Goal: Find specific page/section: Find specific page/section

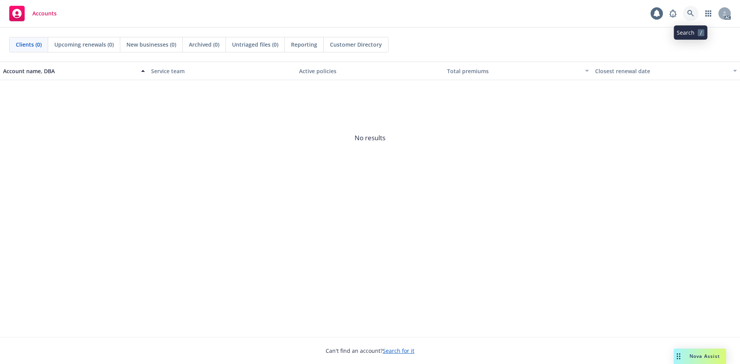
click at [696, 13] on link at bounding box center [690, 13] width 15 height 15
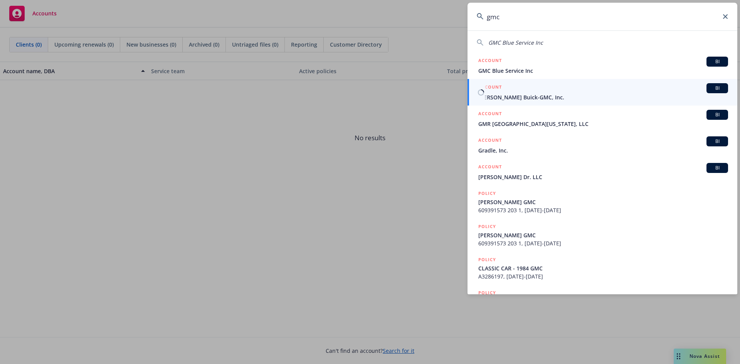
type input "gmc"
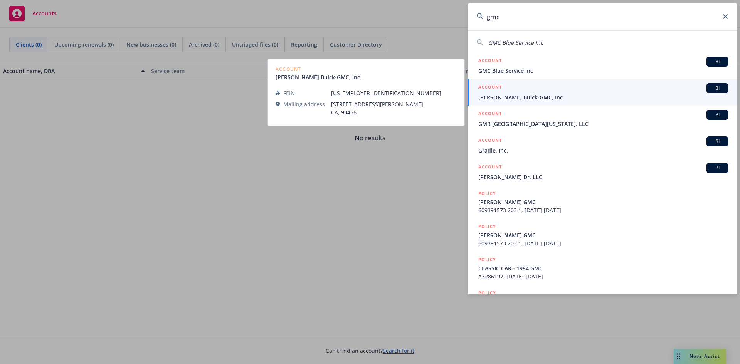
click at [553, 94] on span "[PERSON_NAME] Buick-GMC, Inc." at bounding box center [603, 97] width 250 height 8
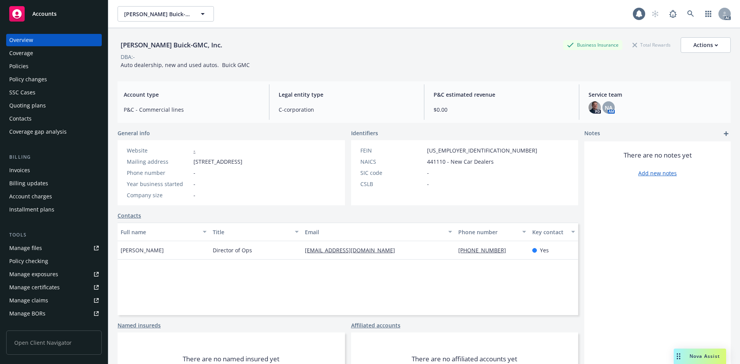
click at [49, 165] on div "Invoices" at bounding box center [53, 170] width 89 height 12
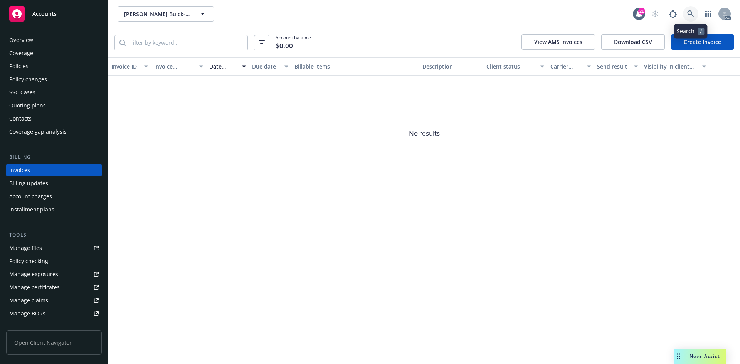
click at [689, 7] on link at bounding box center [690, 13] width 15 height 15
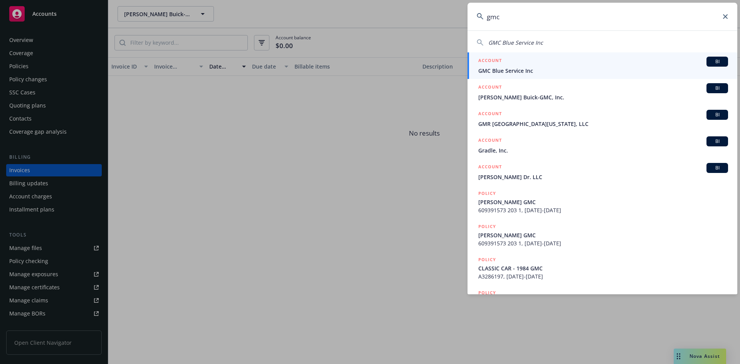
type input "gmc"
click at [551, 60] on div "ACCOUNT BI" at bounding box center [603, 62] width 250 height 10
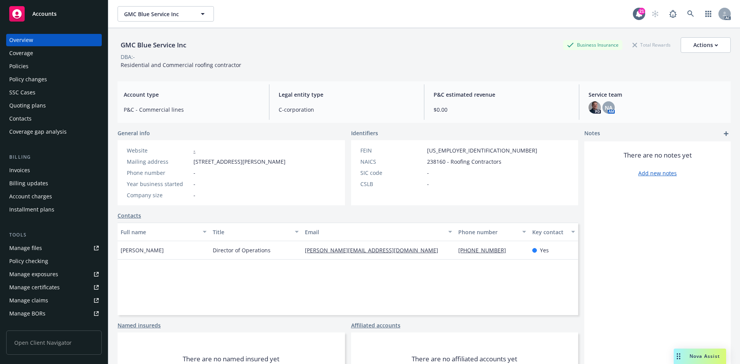
click at [33, 170] on div "Invoices" at bounding box center [53, 170] width 89 height 12
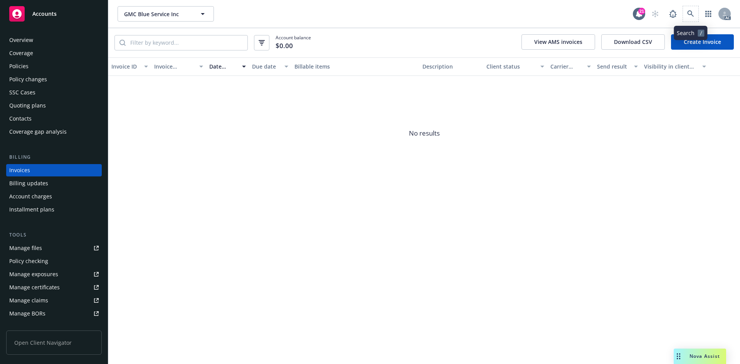
click at [687, 21] on span at bounding box center [690, 13] width 15 height 15
click at [685, 21] on span at bounding box center [690, 13] width 15 height 15
click at [686, 20] on span at bounding box center [690, 13] width 15 height 15
click at [693, 8] on link at bounding box center [690, 13] width 15 height 15
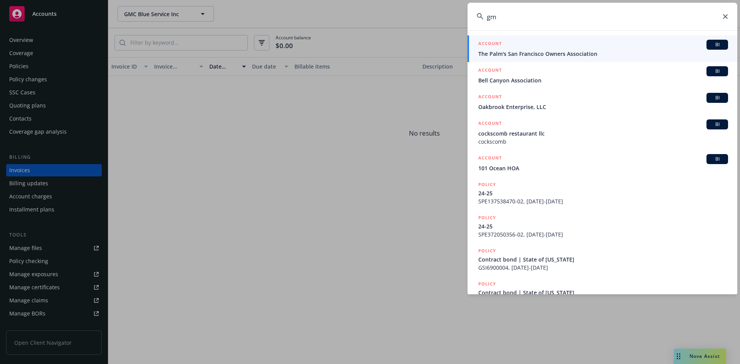
type input "g"
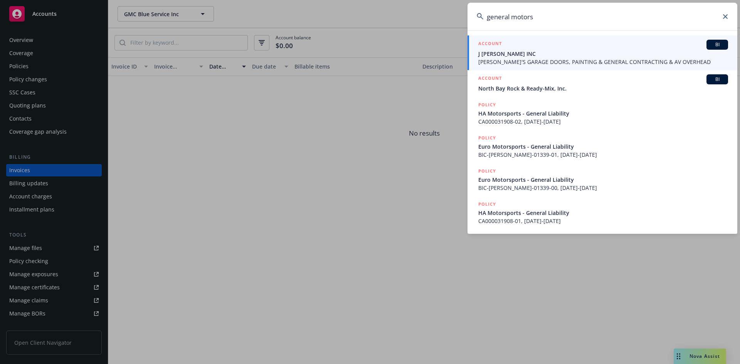
type input "general motors"
click at [724, 17] on icon at bounding box center [725, 16] width 5 height 5
